Goal: Check status: Check status

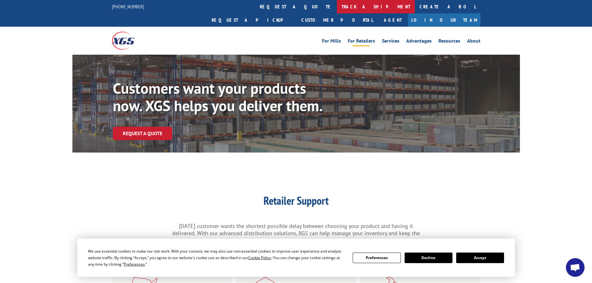
click at [337, 7] on link "track a shipment" at bounding box center [376, 6] width 78 height 13
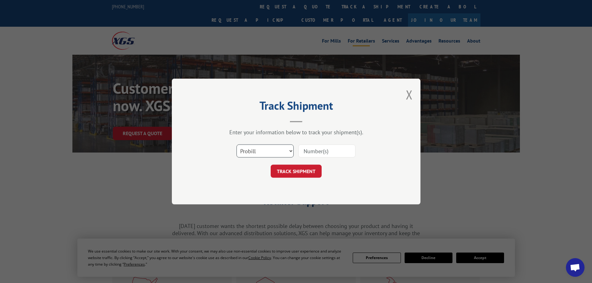
click at [258, 152] on select "Select category... Probill BOL PO" at bounding box center [265, 151] width 57 height 13
select select "po"
click at [237, 145] on select "Select category... Probill BOL PO" at bounding box center [265, 151] width 57 height 13
click at [305, 150] on input at bounding box center [327, 151] width 57 height 13
paste input "04529722"
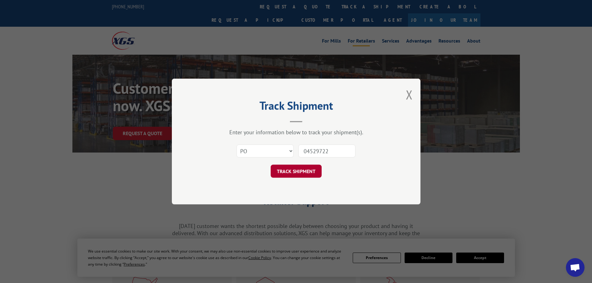
type input "04529722"
click at [291, 173] on button "TRACK SHIPMENT" at bounding box center [296, 171] width 51 height 13
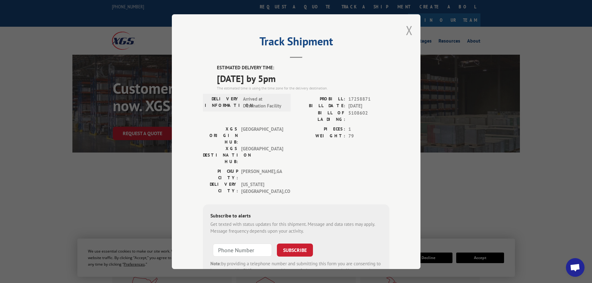
click at [409, 31] on button "Close modal" at bounding box center [409, 30] width 7 height 16
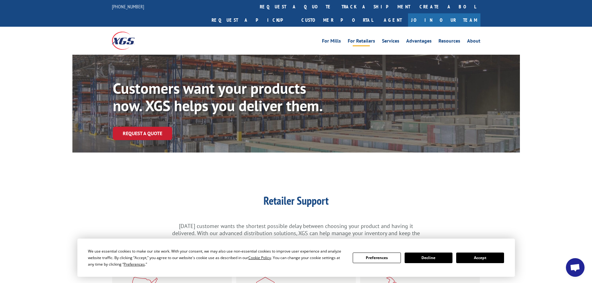
drag, startPoint x: 279, startPoint y: 0, endPoint x: 239, endPoint y: 28, distance: 48.1
click at [232, 33] on div "For Mills For Retailers Services Advantages Resources About For Mills For Retai…" at bounding box center [296, 41] width 369 height 28
click at [337, 7] on link "track a shipment" at bounding box center [376, 6] width 78 height 13
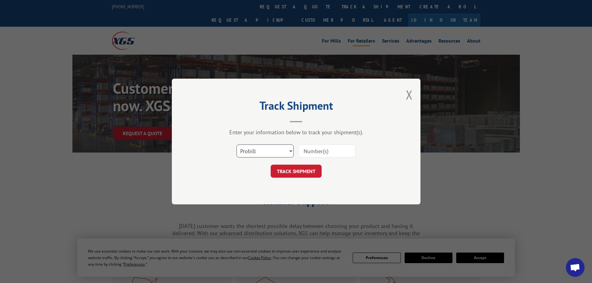
click at [251, 151] on select "Select category... Probill BOL PO" at bounding box center [265, 151] width 57 height 13
select select "po"
click at [237, 145] on select "Select category... Probill BOL PO" at bounding box center [265, 151] width 57 height 13
click at [322, 153] on input at bounding box center [327, 151] width 57 height 13
paste input "04529723"
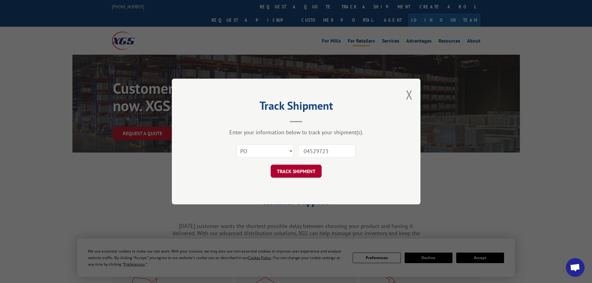
type input "04529723"
click at [300, 171] on button "TRACK SHIPMENT" at bounding box center [296, 171] width 51 height 13
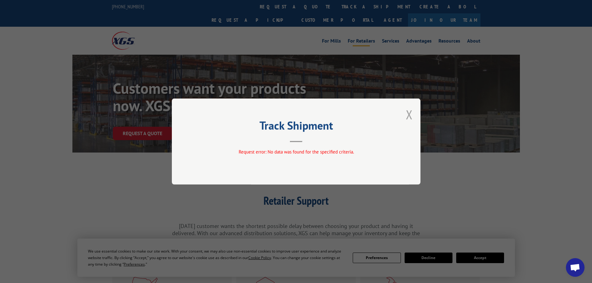
click at [407, 114] on button "Close modal" at bounding box center [409, 114] width 7 height 16
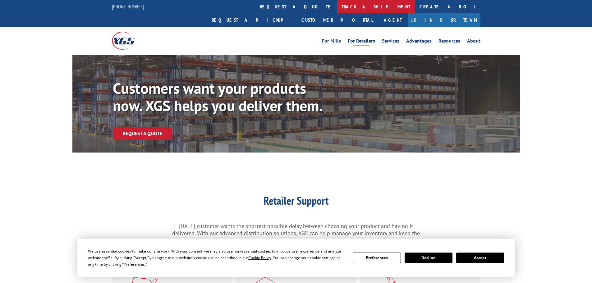
click at [337, 7] on link "track a shipment" at bounding box center [376, 6] width 78 height 13
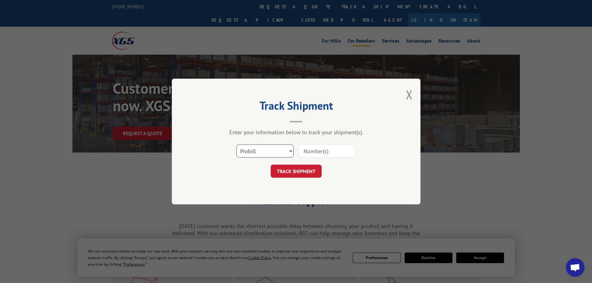
drag, startPoint x: 269, startPoint y: 150, endPoint x: 272, endPoint y: 152, distance: 3.5
click at [271, 151] on select "Select category... Probill BOL PO" at bounding box center [265, 151] width 57 height 13
select select "po"
click at [237, 145] on select "Select category... Probill BOL PO" at bounding box center [265, 151] width 57 height 13
click at [338, 152] on input at bounding box center [327, 151] width 57 height 13
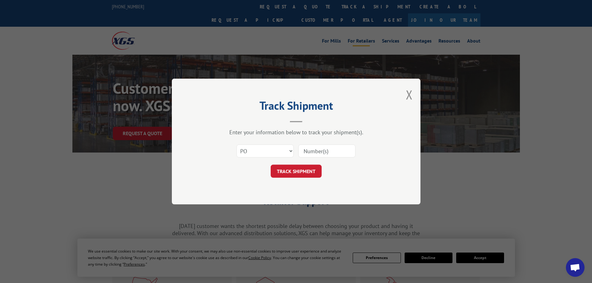
paste input "04529749"
type input "04529749"
drag, startPoint x: 291, startPoint y: 171, endPoint x: 297, endPoint y: 167, distance: 6.7
click at [293, 169] on button "TRACK SHIPMENT" at bounding box center [296, 171] width 51 height 13
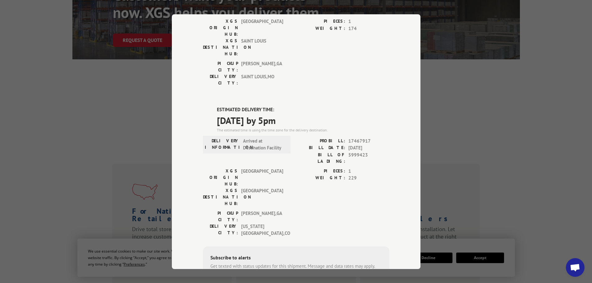
scroll to position [235, 0]
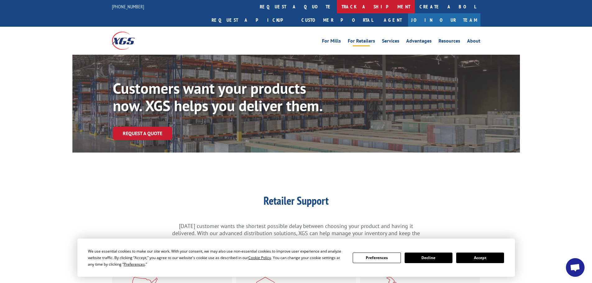
click at [337, 6] on link "track a shipment" at bounding box center [376, 6] width 78 height 13
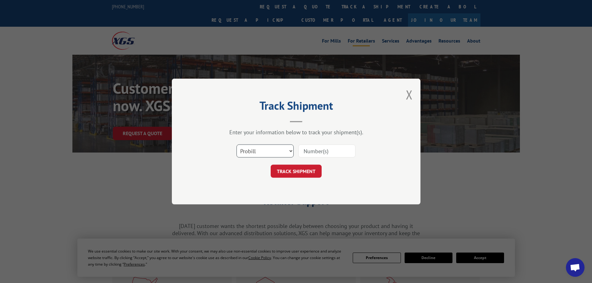
click at [266, 154] on select "Select category... Probill BOL PO" at bounding box center [265, 151] width 57 height 13
select select "po"
click at [237, 145] on select "Select category... Probill BOL PO" at bounding box center [265, 151] width 57 height 13
click at [348, 150] on input at bounding box center [327, 151] width 57 height 13
click at [349, 151] on input at bounding box center [327, 151] width 57 height 13
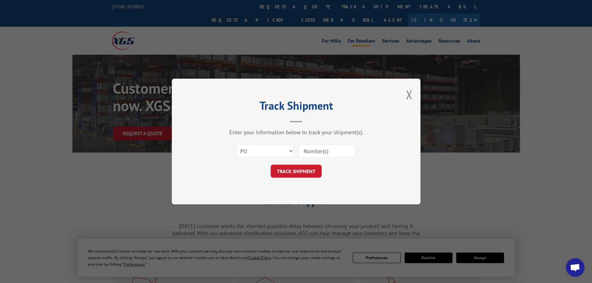
click at [323, 152] on input at bounding box center [327, 151] width 57 height 13
paste input "04529793"
type input "04529793"
click at [294, 173] on button "TRACK SHIPMENT" at bounding box center [296, 171] width 51 height 13
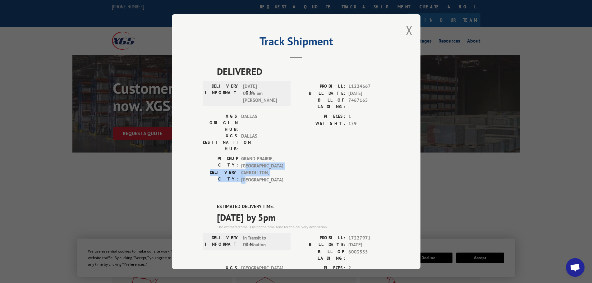
drag, startPoint x: 429, startPoint y: 141, endPoint x: 429, endPoint y: 153, distance: 12.1
click at [429, 153] on div "Track Shipment DELIVERED DELIVERY INFORMATION: 02/14/2020 06:25 am Chris Vrazel…" at bounding box center [296, 141] width 592 height 283
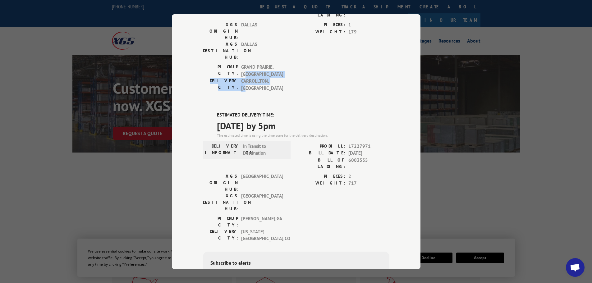
scroll to position [93, 0]
click at [480, 165] on div "Track Shipment DELIVERED DELIVERY INFORMATION: 02/14/2020 06:25 am Chris Vrazel…" at bounding box center [296, 141] width 592 height 283
click at [105, 168] on div "Track Shipment DELIVERED DELIVERY INFORMATION: 02/14/2020 06:25 am Chris Vrazel…" at bounding box center [296, 141] width 592 height 283
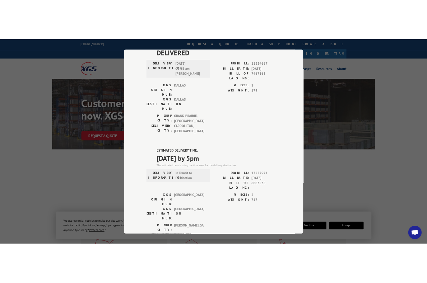
scroll to position [0, 0]
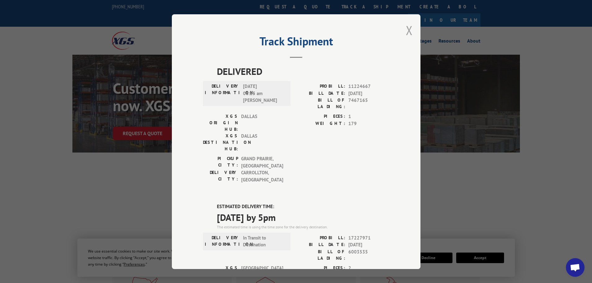
click at [409, 29] on button "Close modal" at bounding box center [409, 30] width 7 height 16
